Goal: Obtain resource: Download file/media

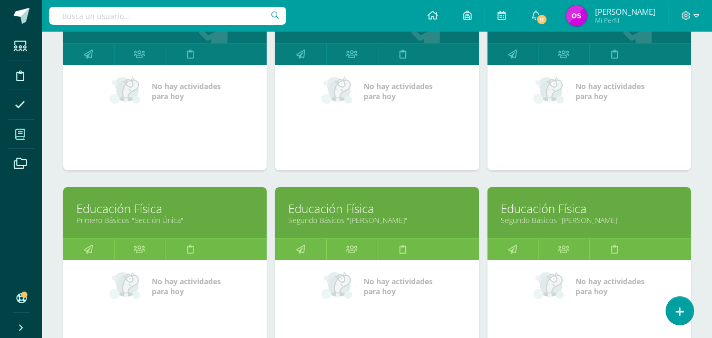
scroll to position [615, 0]
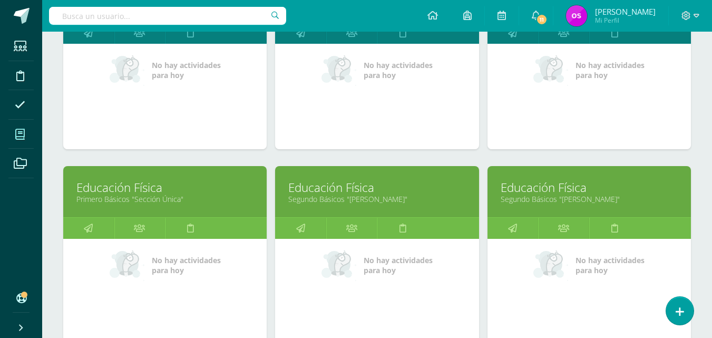
click at [127, 200] on link "Primero Básicos "Sección Única"" at bounding box center [164, 199] width 177 height 10
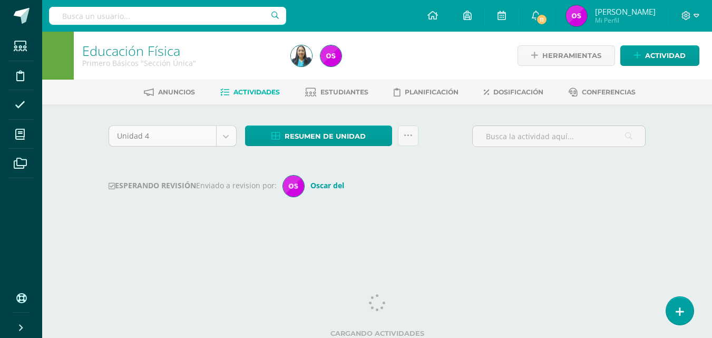
click at [225, 136] on body "Estudiantes Disciplina Asistencia Mis cursos Archivos Soporte Ayuda Reportar un…" at bounding box center [356, 124] width 712 height 248
select select "Unidad 1"
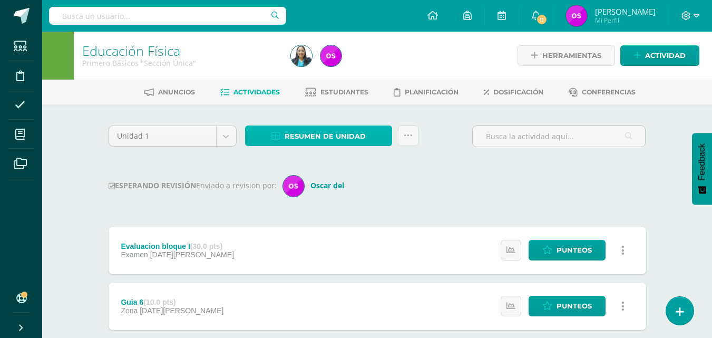
click at [274, 136] on icon at bounding box center [275, 136] width 9 height 9
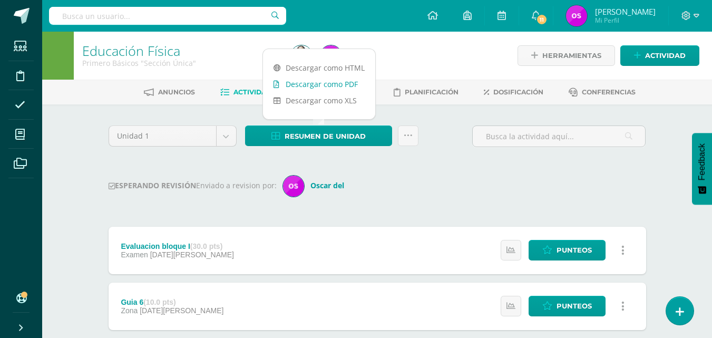
click at [309, 83] on link "Descargar como PDF" at bounding box center [319, 84] width 112 height 16
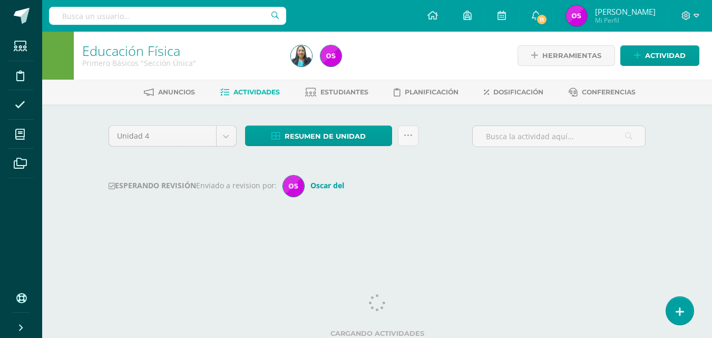
select select "Unidad 1"
click at [18, 135] on icon at bounding box center [19, 134] width 9 height 11
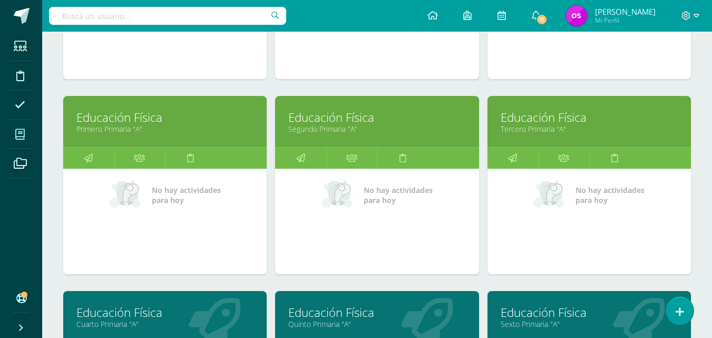
scroll to position [590, 0]
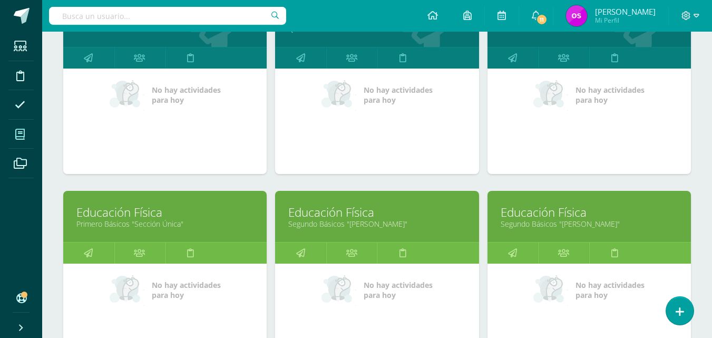
click at [344, 220] on link "Segundo Básicos "Miguel Angel"" at bounding box center [376, 224] width 177 height 10
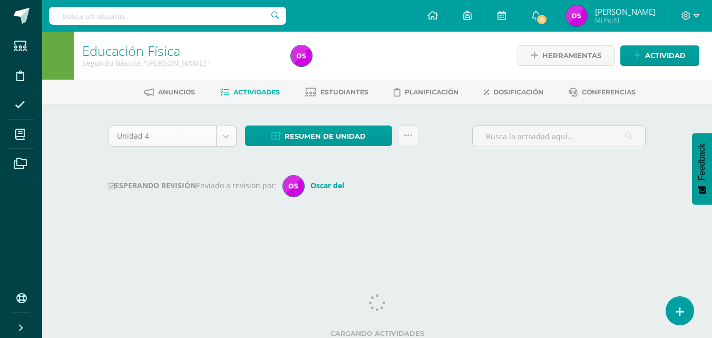
click at [227, 140] on body "Estudiantes Disciplina Asistencia Mis cursos Archivos Soporte Ayuda Reportar un…" at bounding box center [356, 124] width 712 height 248
select select "Unidad 1"
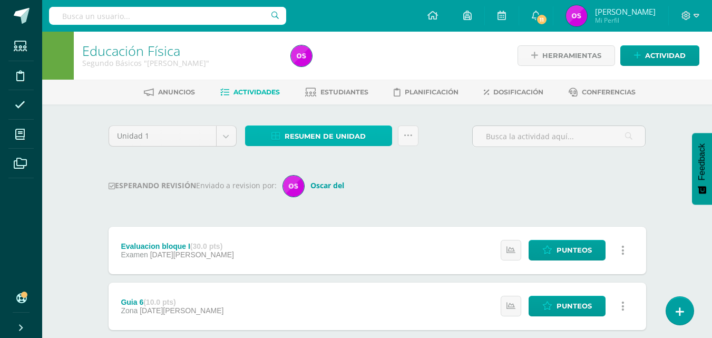
click at [275, 133] on icon at bounding box center [275, 136] width 9 height 9
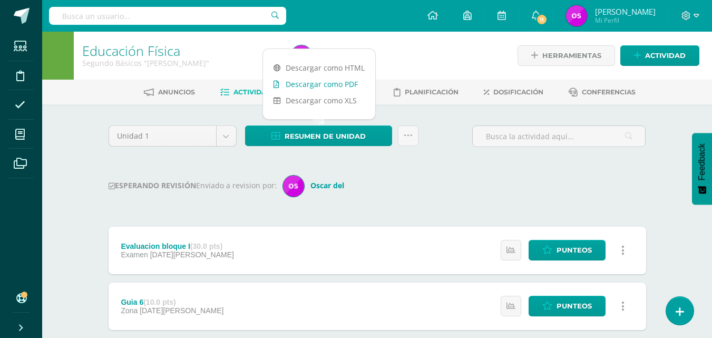
click at [304, 83] on link "Descargar como PDF" at bounding box center [319, 84] width 112 height 16
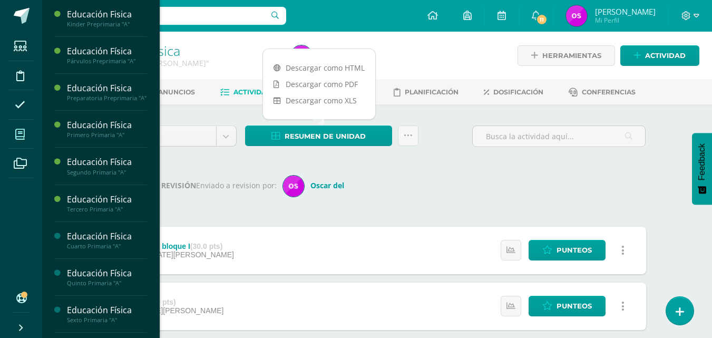
click at [20, 133] on icon at bounding box center [19, 134] width 9 height 11
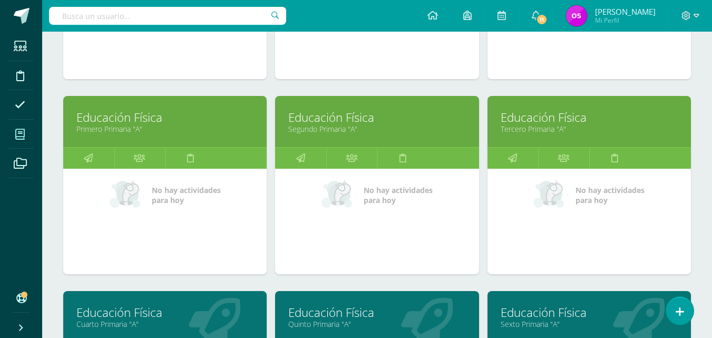
scroll to position [590, 0]
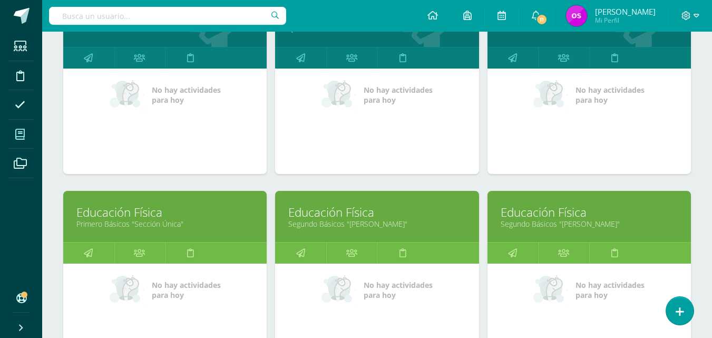
click at [532, 215] on link "Educación Física" at bounding box center [589, 212] width 177 height 16
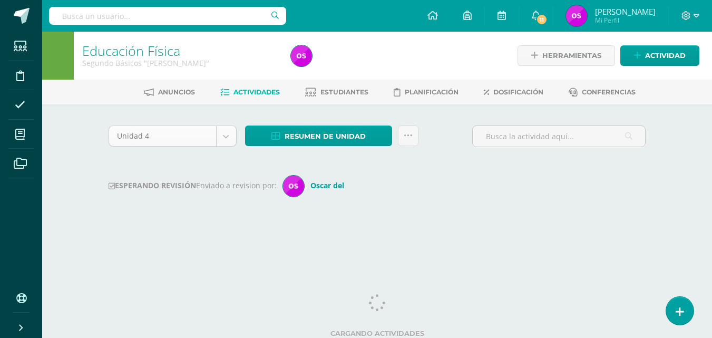
click at [227, 135] on body "Estudiantes Disciplina Asistencia Mis cursos Archivos Soporte Ayuda Reportar un…" at bounding box center [356, 124] width 712 height 248
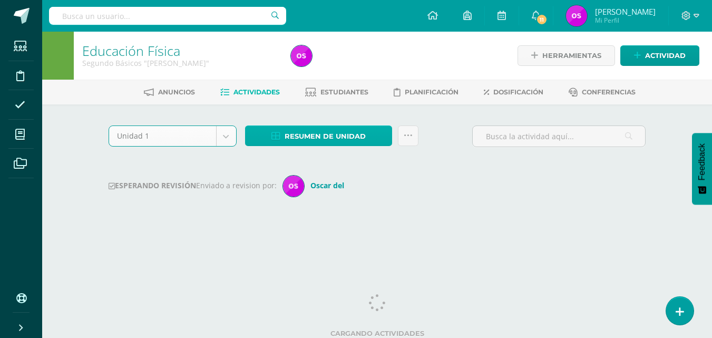
select select "Unidad 1"
click at [276, 135] on icon at bounding box center [275, 136] width 9 height 9
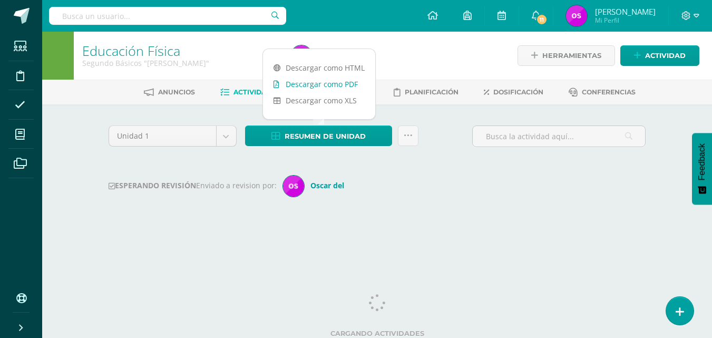
click at [312, 82] on link "Descargar como PDF" at bounding box center [319, 84] width 112 height 16
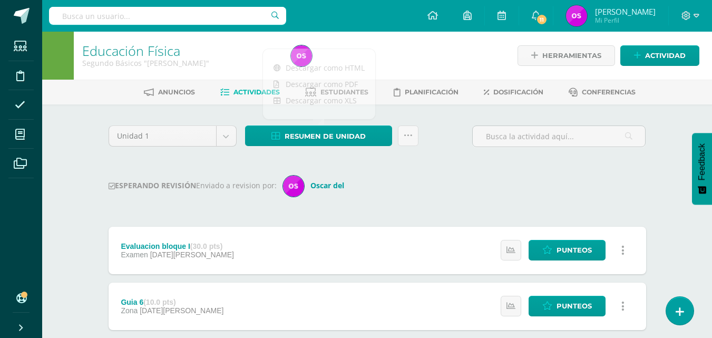
click at [196, 47] on h1 "Educación Física" at bounding box center [180, 50] width 196 height 15
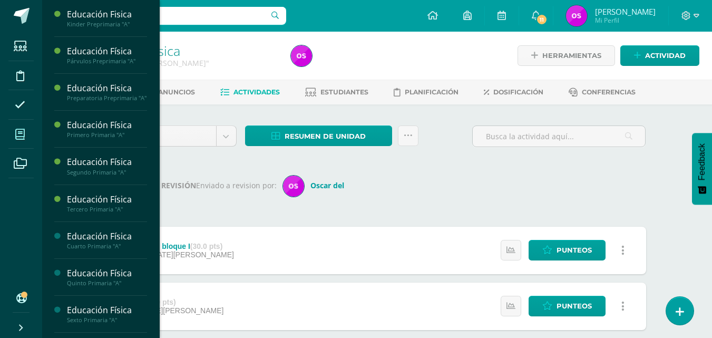
click at [19, 134] on icon at bounding box center [19, 134] width 9 height 11
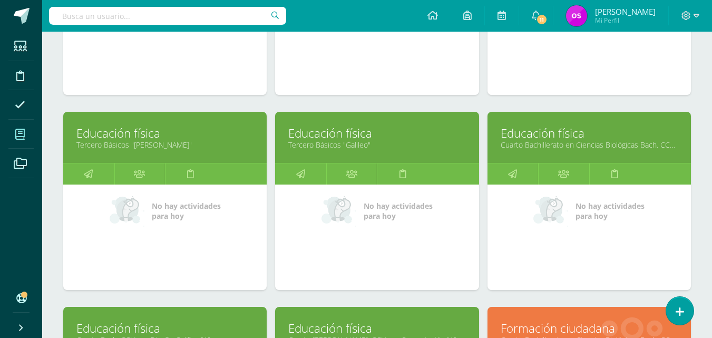
scroll to position [886, 0]
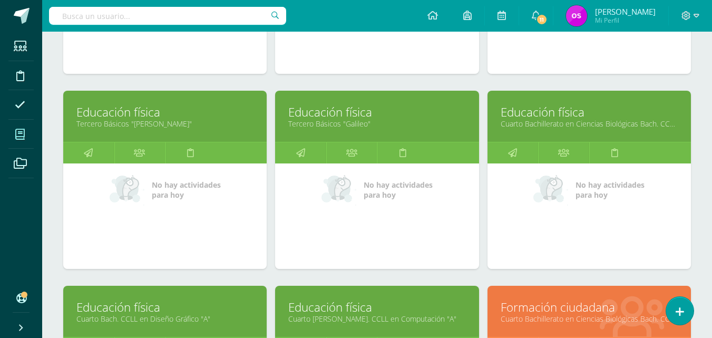
click at [117, 118] on link "Educación física" at bounding box center [164, 112] width 177 height 16
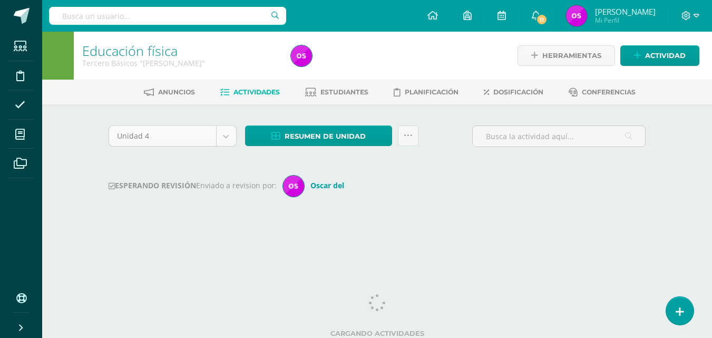
click at [231, 141] on body "Estudiantes Disciplina Asistencia Mis cursos Archivos Soporte Ayuda Reportar un…" at bounding box center [356, 124] width 712 height 248
select select "Unidad 1"
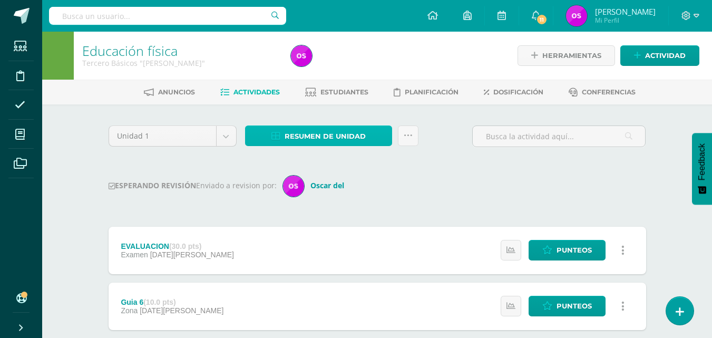
click at [278, 138] on icon at bounding box center [275, 136] width 9 height 9
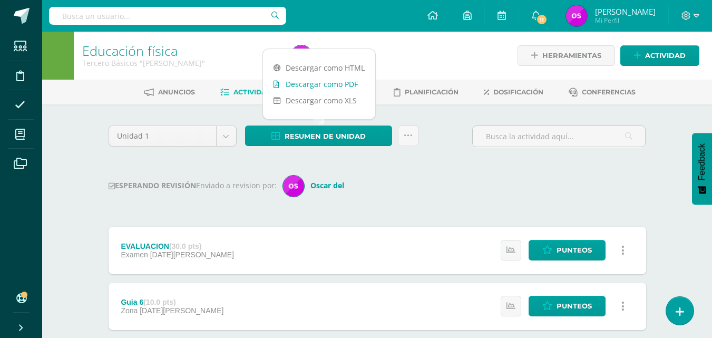
click at [310, 84] on link "Descargar como PDF" at bounding box center [319, 84] width 112 height 16
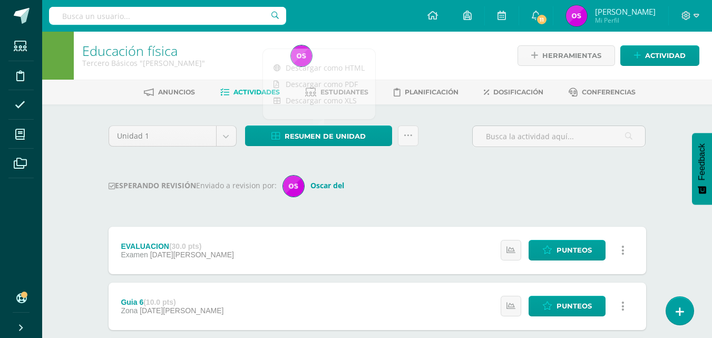
click at [212, 54] on h1 "Educación física" at bounding box center [180, 50] width 196 height 15
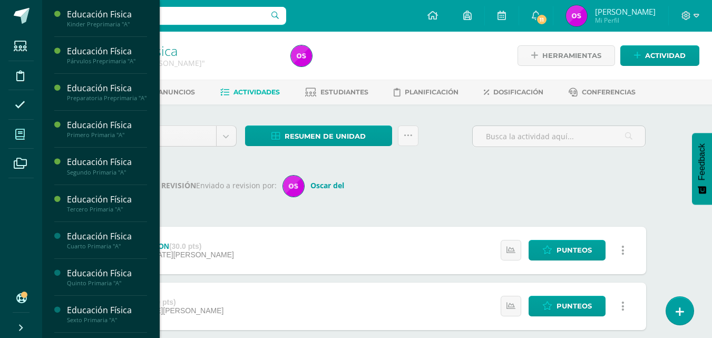
click at [22, 134] on icon at bounding box center [19, 134] width 9 height 11
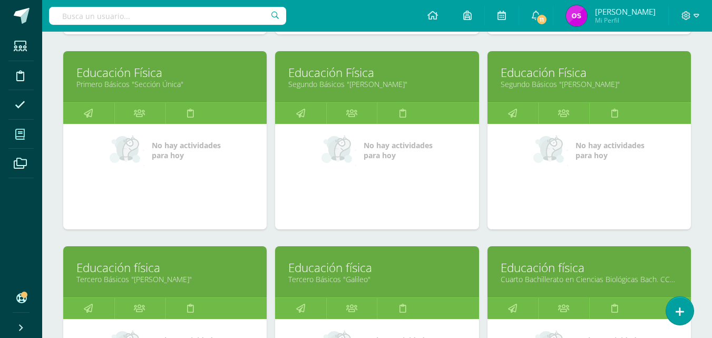
scroll to position [751, 0]
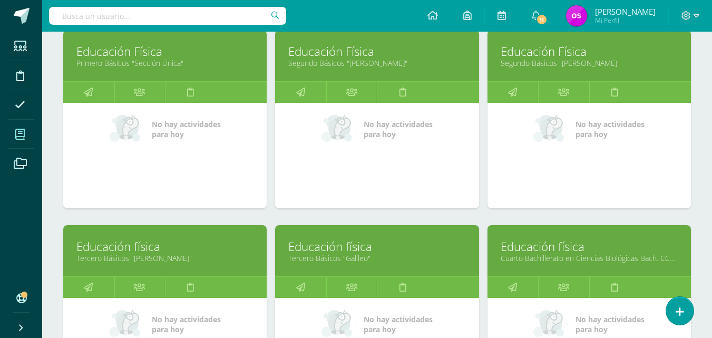
click at [325, 255] on link "Tercero Básicos "Galileo"" at bounding box center [376, 258] width 177 height 10
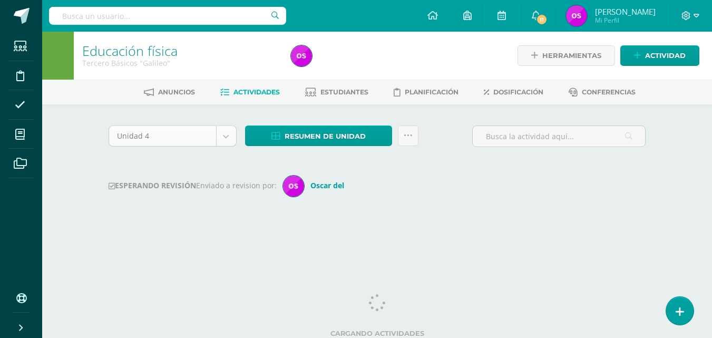
click at [224, 137] on body "Estudiantes Disciplina Asistencia Mis cursos Archivos Soporte Ayuda Reportar un…" at bounding box center [356, 124] width 712 height 248
select select "Unidad 1"
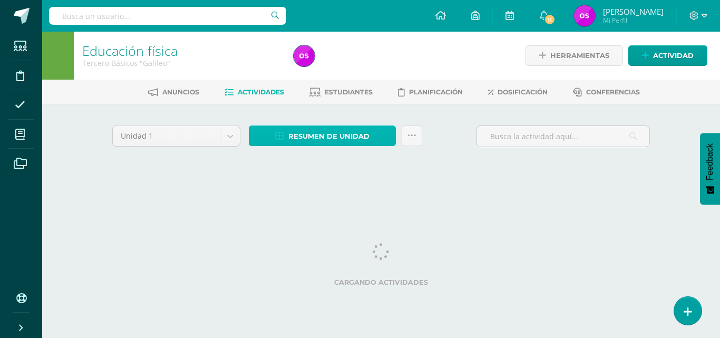
click at [279, 136] on icon at bounding box center [279, 136] width 9 height 9
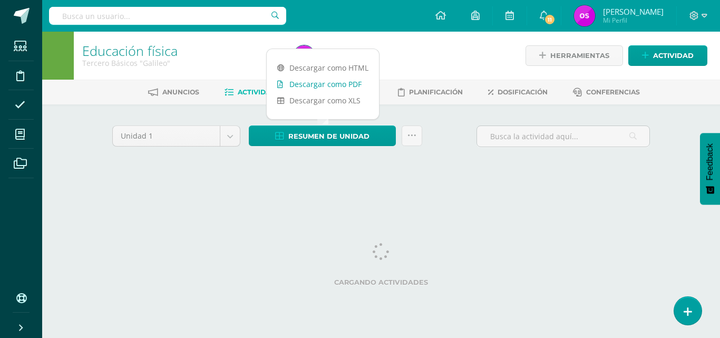
click at [320, 82] on link "Descargar como PDF" at bounding box center [323, 84] width 112 height 16
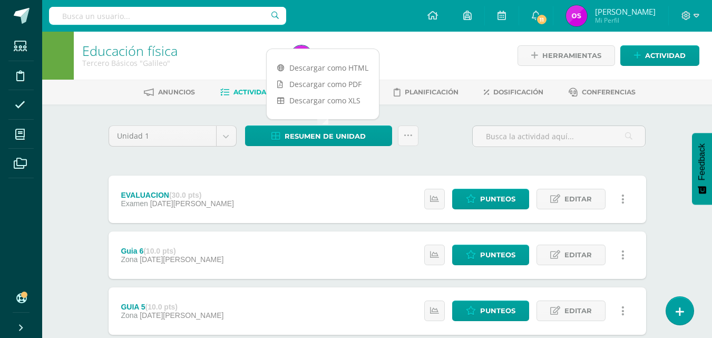
click at [423, 60] on div at bounding box center [393, 56] width 213 height 48
